Goal: Transaction & Acquisition: Book appointment/travel/reservation

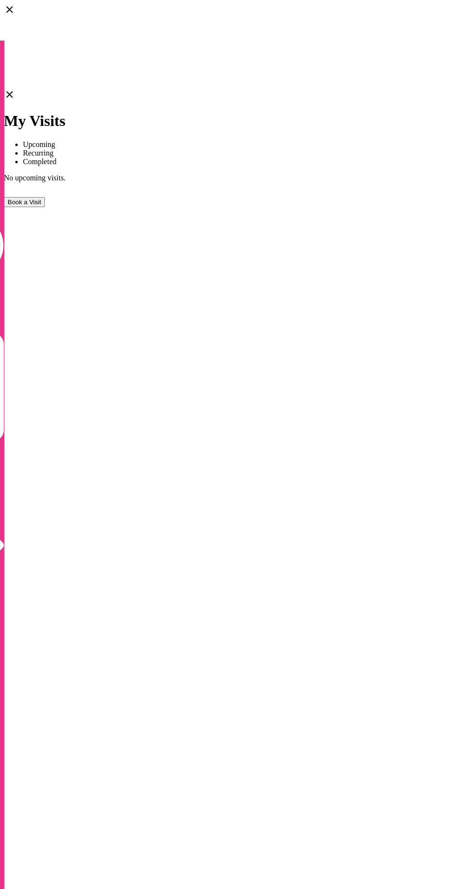
click at [45, 197] on button "Book a Visit" at bounding box center [24, 202] width 41 height 10
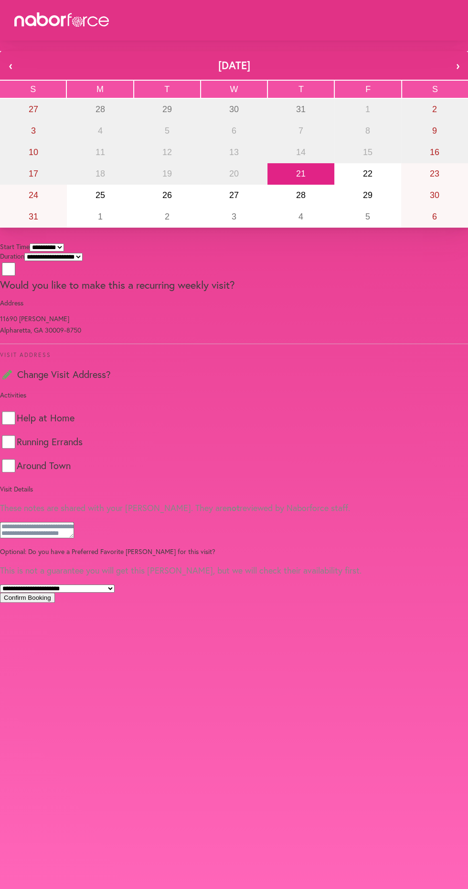
click at [55, 603] on button "Confirm Booking" at bounding box center [27, 598] width 55 height 10
